Goal: Transaction & Acquisition: Obtain resource

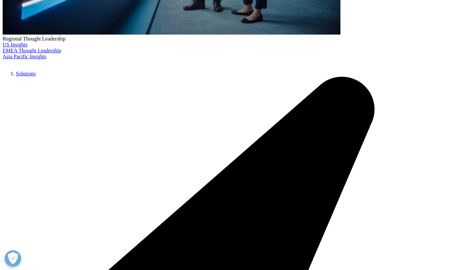
scroll to position [269, 0]
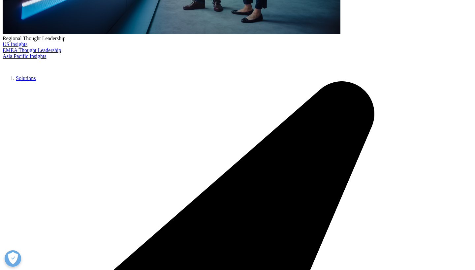
type input "Dunya"
type input "Kucukcetin"
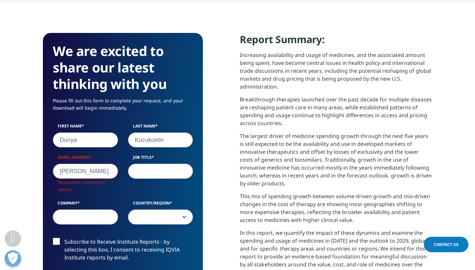
click at [45, 124] on div "We are excited to share our latest thinking with you Please fill out this form …" at bounding box center [123, 222] width 160 height 379
click at [47, 198] on div "We are excited to share our latest thinking with you Please fill out this form …" at bounding box center [123, 222] width 160 height 379
click at [73, 164] on input "[PERSON_NAME]" at bounding box center [85, 171] width 65 height 15
type input "kucukcetindunya"
type input "[EMAIL_ADDRESS][DOMAIN_NAME]"
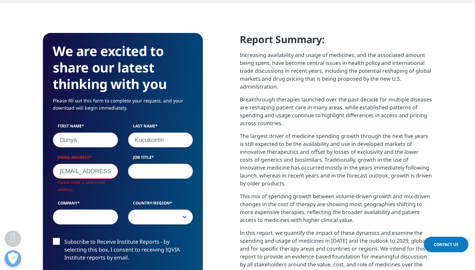
scroll to position [364, 389]
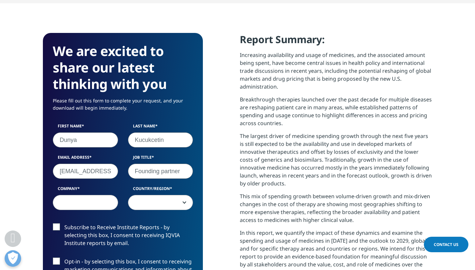
type input "Founding partner"
type input "Dimas Advisory"
click at [139, 196] on span at bounding box center [160, 203] width 65 height 15
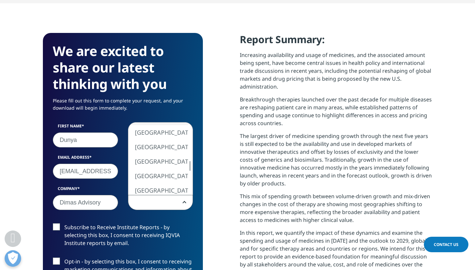
select select "Netherlands"
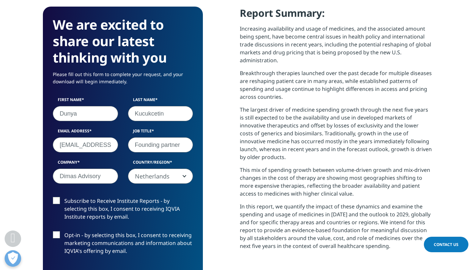
scroll to position [297, 0]
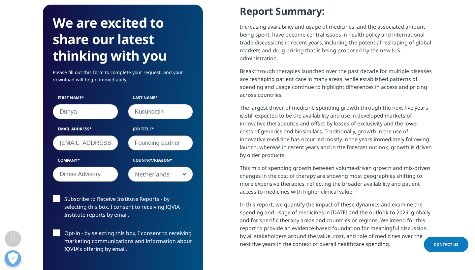
click at [56, 195] on label "Subscribe to Receive Institute Reports - by selecting this box, I consent to re…" at bounding box center [123, 208] width 140 height 27
click at [64, 195] on input "Subscribe to Receive Institute Reports - by selecting this box, I consent to re…" at bounding box center [64, 195] width 0 height 0
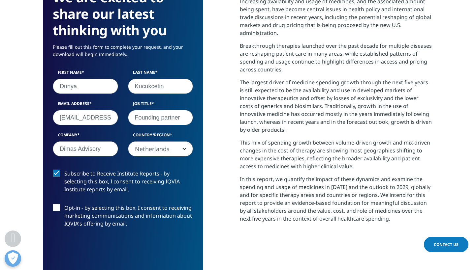
scroll to position [323, 0]
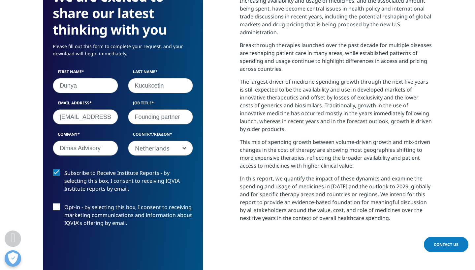
click at [60, 203] on label "Opt-in - by selecting this box, I consent to receiving marketing communications…" at bounding box center [123, 216] width 140 height 27
click at [64, 203] on input "Opt-in - by selecting this box, I consent to receiving marketing communications…" at bounding box center [64, 203] width 0 height 0
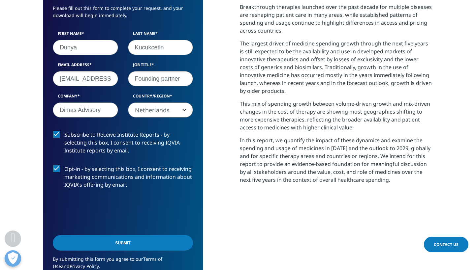
click at [79, 235] on input "Submit" at bounding box center [123, 242] width 140 height 15
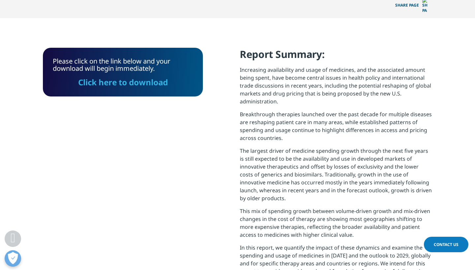
scroll to position [253, 0]
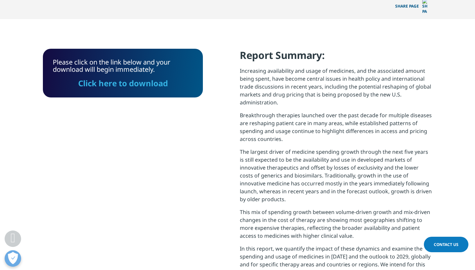
click at [132, 78] on link "Click here to download" at bounding box center [123, 83] width 90 height 11
